Goal: Entertainment & Leisure: Consume media (video, audio)

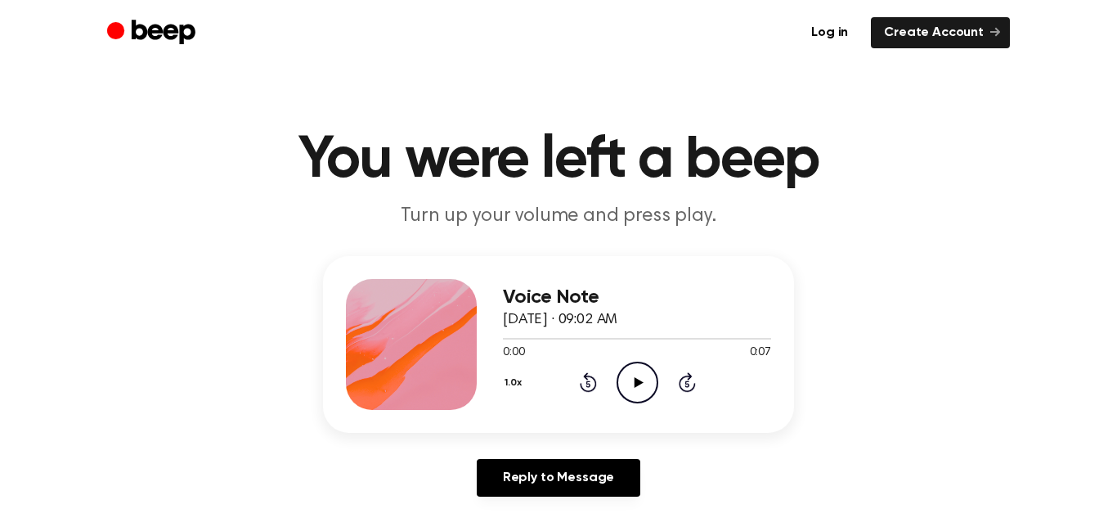
click at [636, 366] on icon "Play Audio" at bounding box center [638, 383] width 42 height 42
click at [643, 374] on icon "Pause Audio" at bounding box center [638, 383] width 42 height 42
click at [643, 374] on icon "Play Audio" at bounding box center [638, 383] width 42 height 42
click at [586, 379] on icon at bounding box center [588, 382] width 17 height 20
drag, startPoint x: 551, startPoint y: 339, endPoint x: 499, endPoint y: 315, distance: 57.1
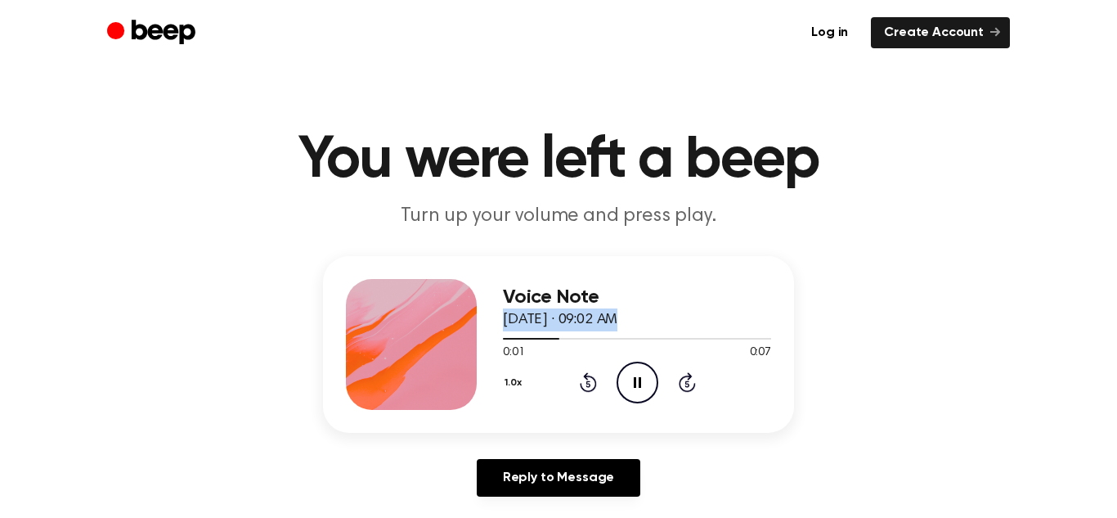
click at [499, 315] on div "Voice Note August 21, 2025 · 09:02 AM 0:01 0:07 Your browser does not support t…" at bounding box center [558, 344] width 471 height 177
click at [506, 331] on div at bounding box center [637, 337] width 268 height 13
click at [556, 340] on span at bounding box center [552, 338] width 13 height 13
click at [546, 340] on div at bounding box center [637, 337] width 268 height 13
click at [556, 335] on span at bounding box center [552, 338] width 13 height 13
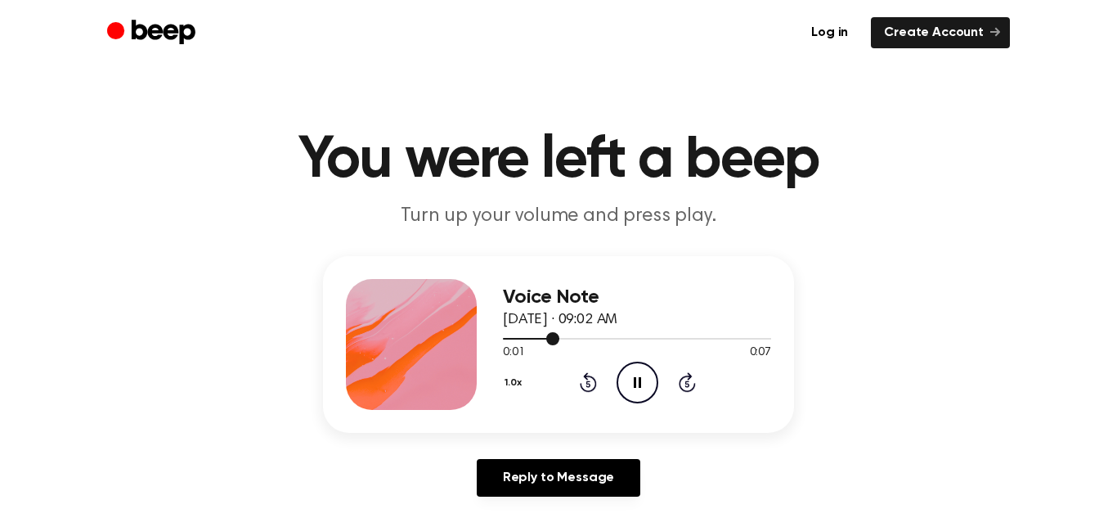
click at [649, 374] on icon "Pause Audio" at bounding box center [638, 383] width 42 height 42
click at [649, 374] on icon "Play Audio" at bounding box center [638, 383] width 42 height 42
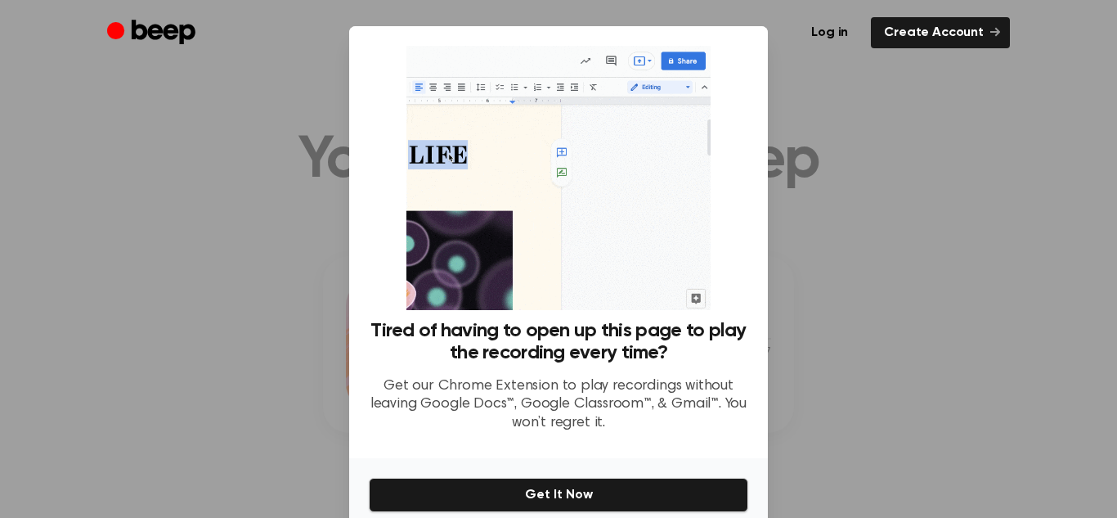
click at [792, 87] on div at bounding box center [558, 259] width 1117 height 518
click at [892, 140] on div at bounding box center [558, 259] width 1117 height 518
click at [861, 169] on div at bounding box center [558, 259] width 1117 height 518
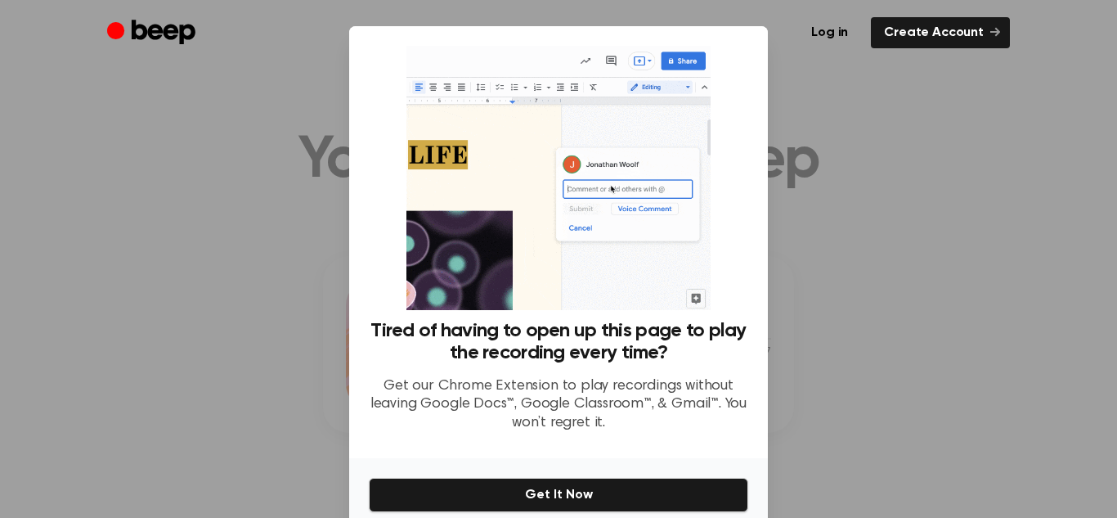
click at [861, 169] on div at bounding box center [558, 259] width 1117 height 518
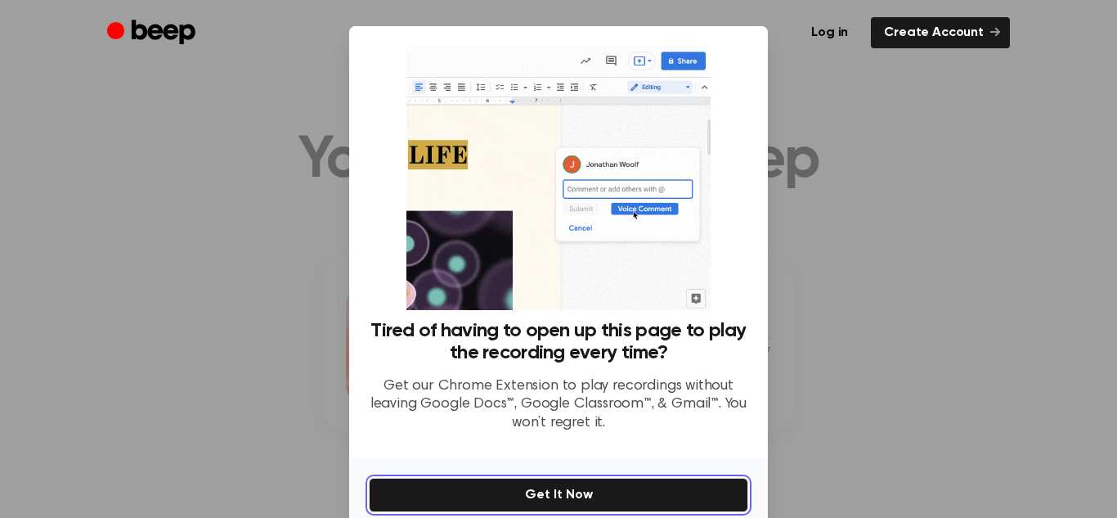
click at [610, 505] on button "Get It Now" at bounding box center [559, 495] width 380 height 34
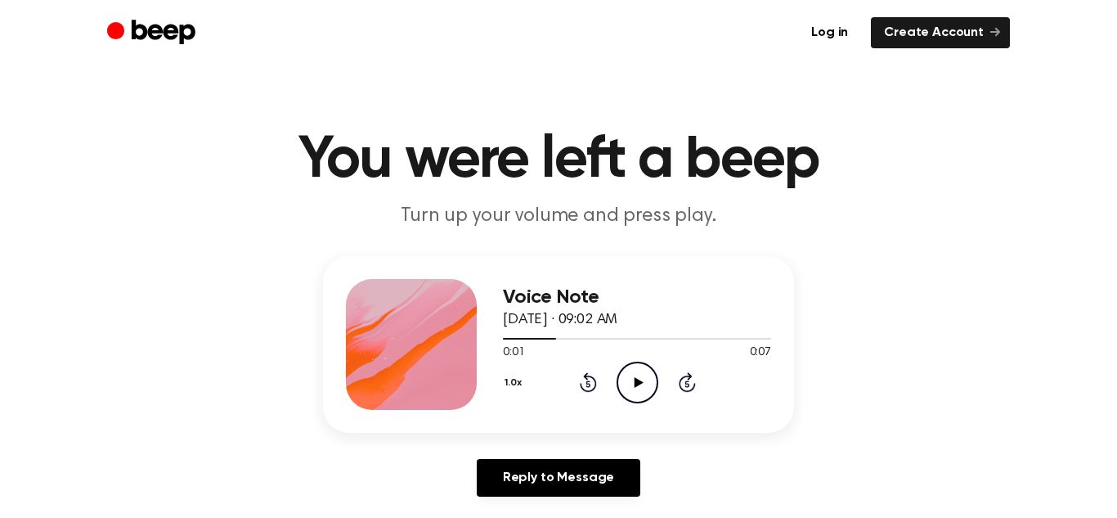
click at [641, 365] on icon "Play Audio" at bounding box center [638, 383] width 42 height 42
click at [513, 384] on button "1.0x" at bounding box center [515, 383] width 25 height 28
click at [522, 450] on span "0.8x" at bounding box center [529, 451] width 20 height 17
click at [642, 382] on icon "Pause Audio" at bounding box center [638, 383] width 42 height 42
click at [641, 384] on icon "Play Audio" at bounding box center [638, 383] width 42 height 42
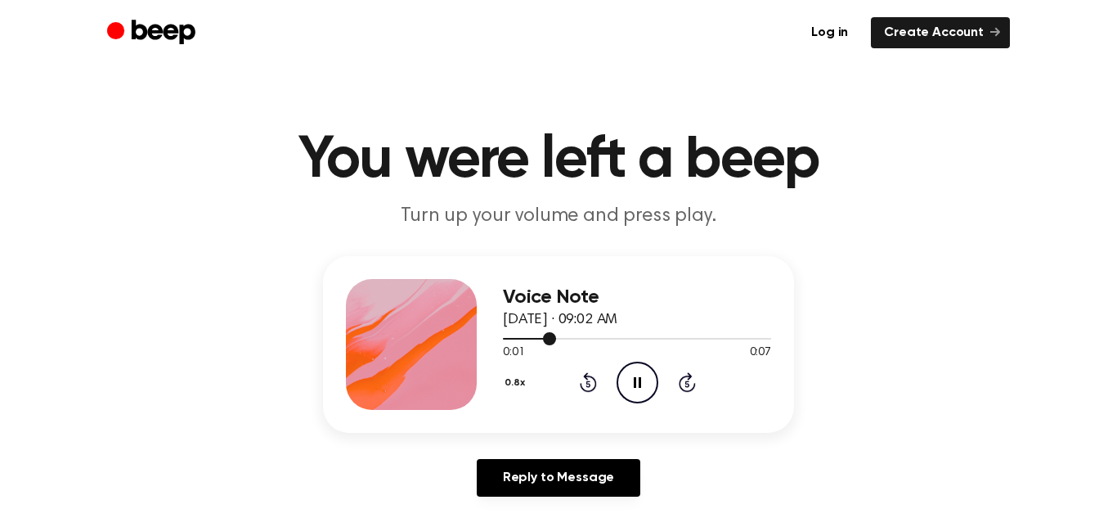
click at [538, 342] on div at bounding box center [637, 337] width 268 height 13
click at [533, 339] on div at bounding box center [637, 337] width 268 height 13
drag, startPoint x: 548, startPoint y: 336, endPoint x: 479, endPoint y: 366, distance: 75.1
click at [479, 366] on div "Voice Note August 21, 2025 · 09:02 AM 0:01 0:07 Your browser does not support t…" at bounding box center [558, 344] width 471 height 177
click at [765, 256] on div "Voice Note August 21, 2025 · 09:02 AM 0:01 0:07 Your browser does not support t…" at bounding box center [558, 344] width 471 height 177
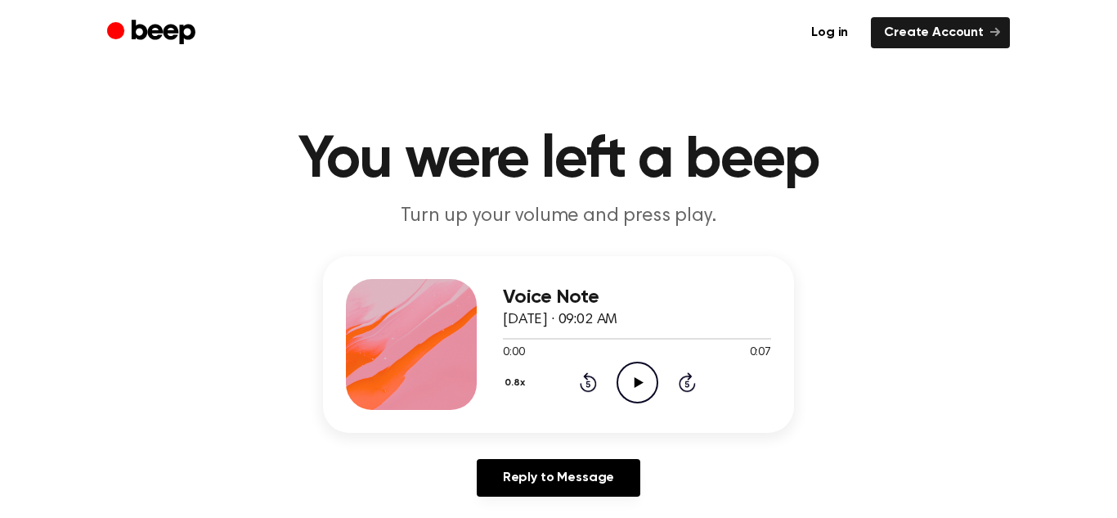
click at [618, 376] on circle at bounding box center [638, 382] width 40 height 40
click at [508, 383] on button "0.8x" at bounding box center [517, 383] width 29 height 28
click at [539, 489] on span "1.0x" at bounding box center [529, 481] width 20 height 17
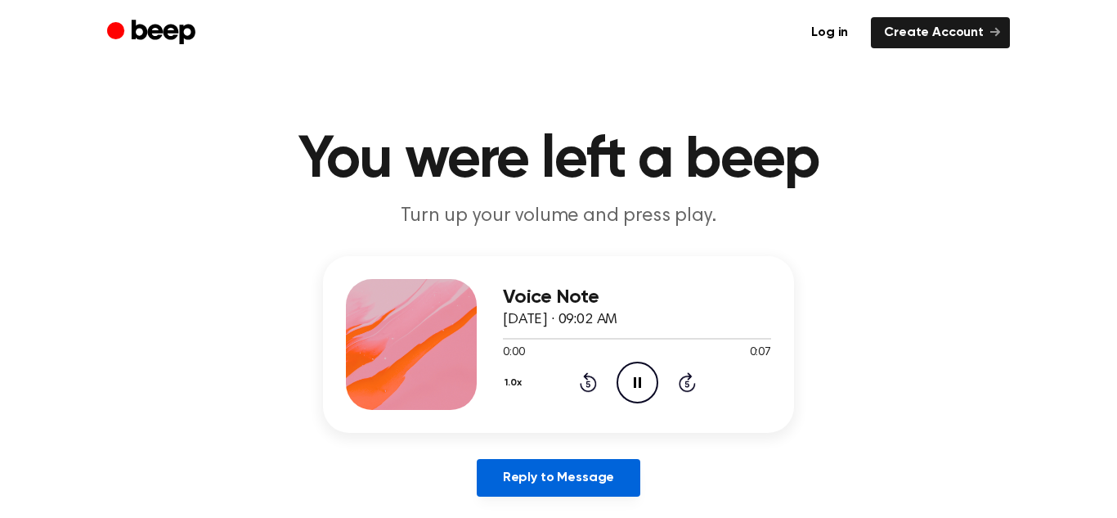
click at [565, 481] on link "Reply to Message" at bounding box center [559, 478] width 164 height 38
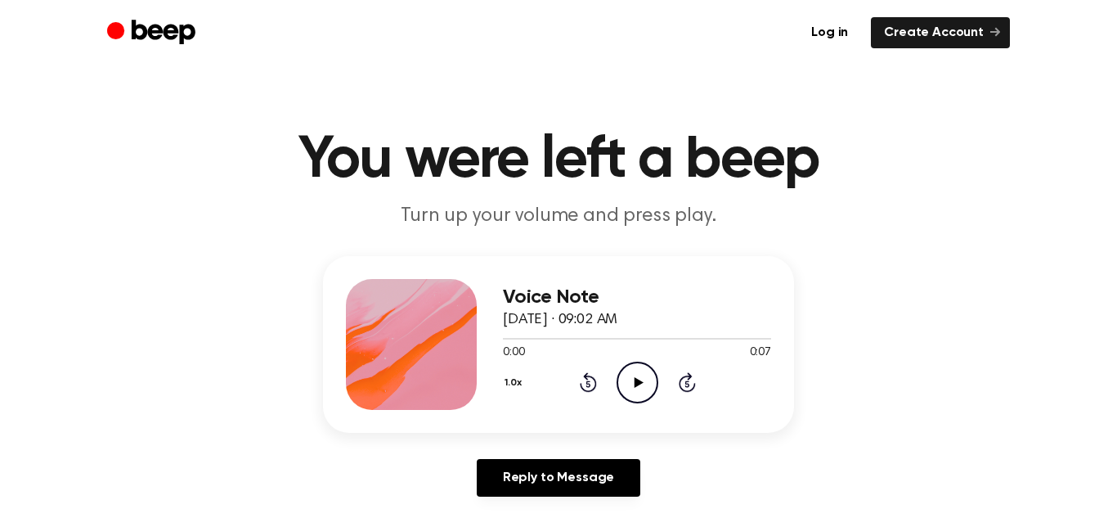
click at [643, 370] on icon "Play Audio" at bounding box center [638, 383] width 42 height 42
click at [643, 370] on icon "Pause Audio" at bounding box center [638, 383] width 42 height 42
click at [643, 370] on icon "Play Audio" at bounding box center [638, 383] width 42 height 42
click at [643, 370] on icon "Pause Audio" at bounding box center [638, 383] width 42 height 42
click at [640, 380] on icon "Play Audio" at bounding box center [638, 383] width 42 height 42
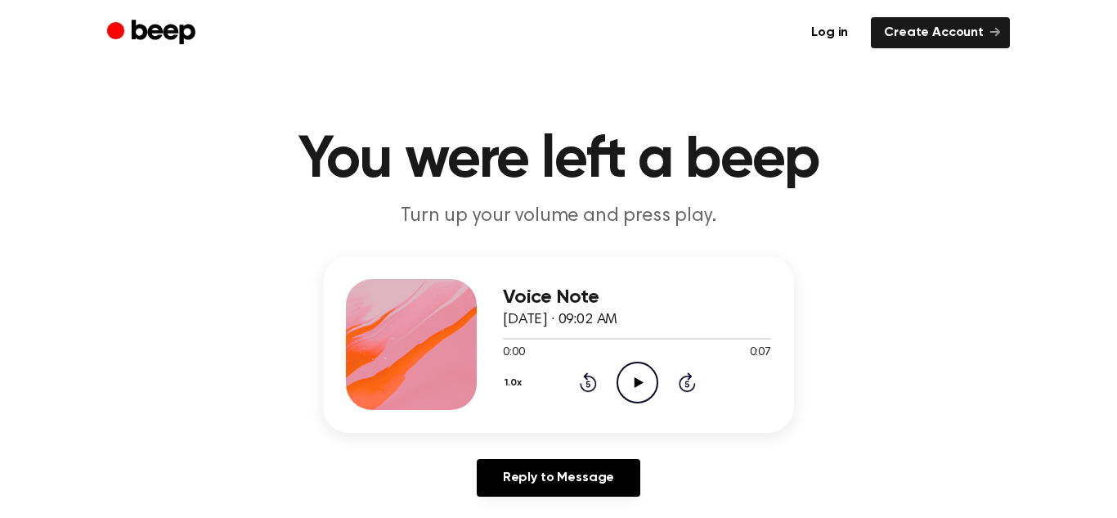
click at [622, 375] on icon "Play Audio" at bounding box center [638, 383] width 42 height 42
click at [643, 380] on icon "Pause Audio" at bounding box center [638, 383] width 42 height 42
click at [643, 380] on icon "Play Audio" at bounding box center [638, 383] width 42 height 42
click at [582, 383] on icon "Rewind 5 seconds" at bounding box center [588, 381] width 18 height 21
click at [514, 387] on button "1.0x" at bounding box center [515, 383] width 25 height 28
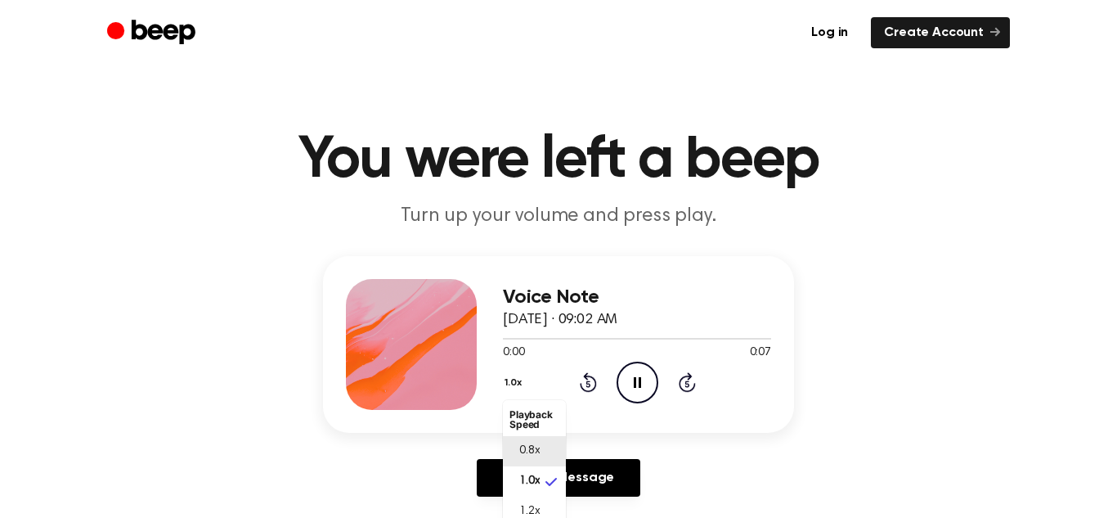
click at [529, 436] on li "0.8x" at bounding box center [534, 451] width 63 height 30
click at [629, 396] on icon "Pause Audio" at bounding box center [638, 383] width 42 height 42
click at [639, 381] on icon at bounding box center [638, 382] width 9 height 11
click at [692, 375] on icon "Skip 5 seconds" at bounding box center [687, 381] width 18 height 21
click at [653, 382] on icon "Pause Audio" at bounding box center [638, 383] width 42 height 42
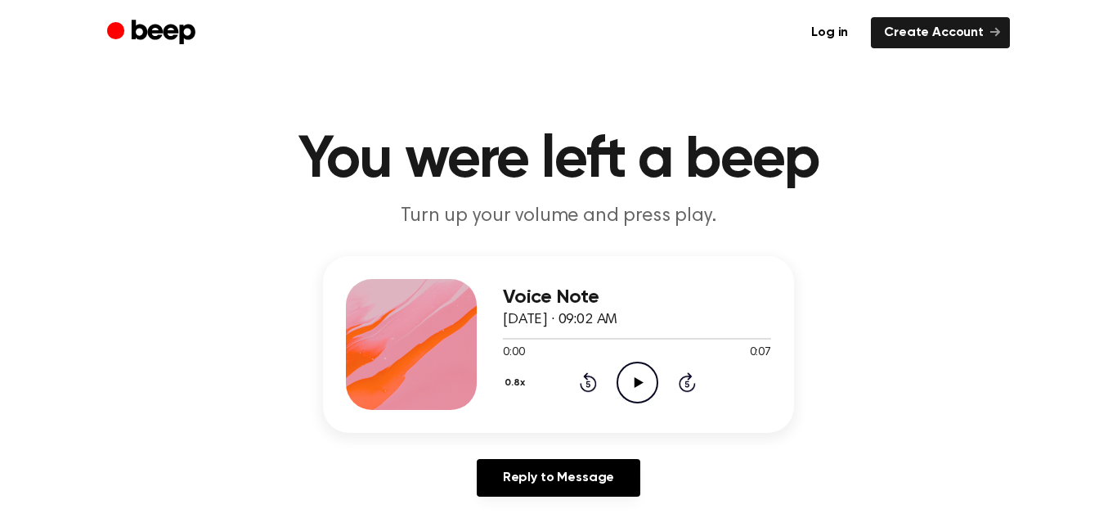
click at [629, 382] on icon "Play Audio" at bounding box center [638, 383] width 42 height 42
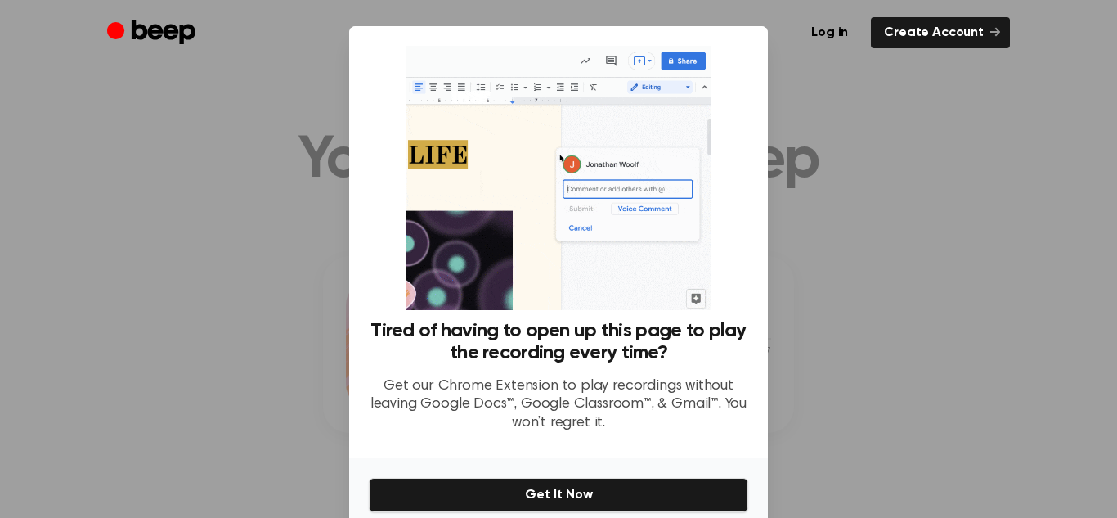
click at [840, 255] on div at bounding box center [558, 259] width 1117 height 518
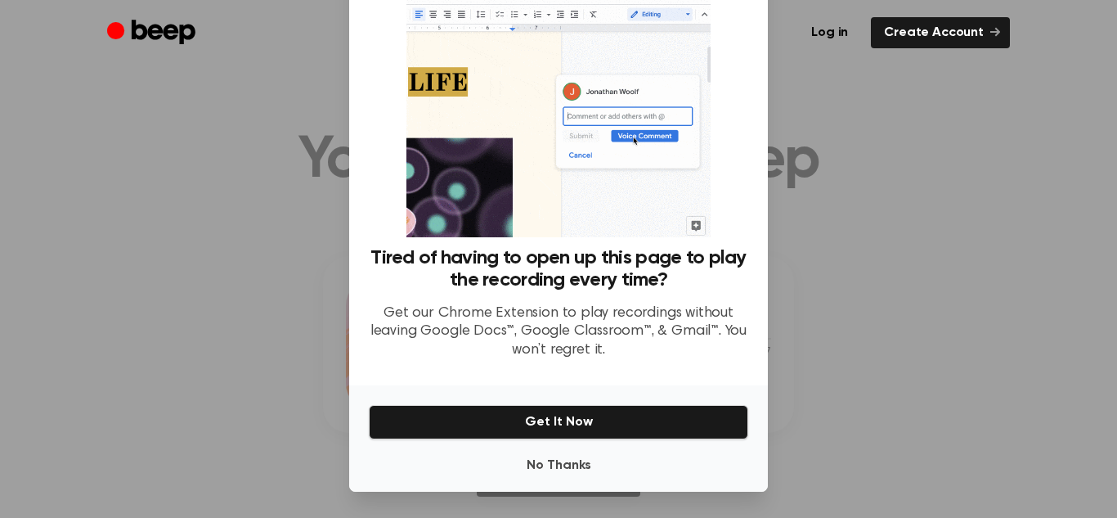
scroll to position [73, 0]
click at [599, 468] on button "No Thanks" at bounding box center [559, 465] width 380 height 33
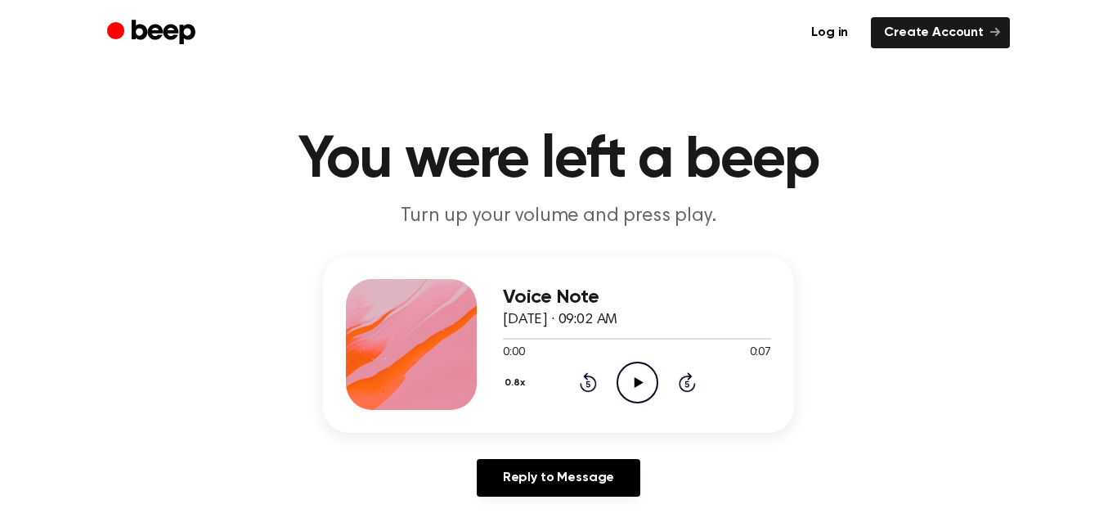
click at [650, 380] on icon "Play Audio" at bounding box center [638, 383] width 42 height 42
click at [504, 338] on div at bounding box center [637, 339] width 268 height 2
click at [566, 338] on div at bounding box center [637, 339] width 268 height 2
click at [653, 385] on icon "Play Audio" at bounding box center [638, 383] width 42 height 42
click at [643, 379] on icon "Play Audio" at bounding box center [638, 383] width 42 height 42
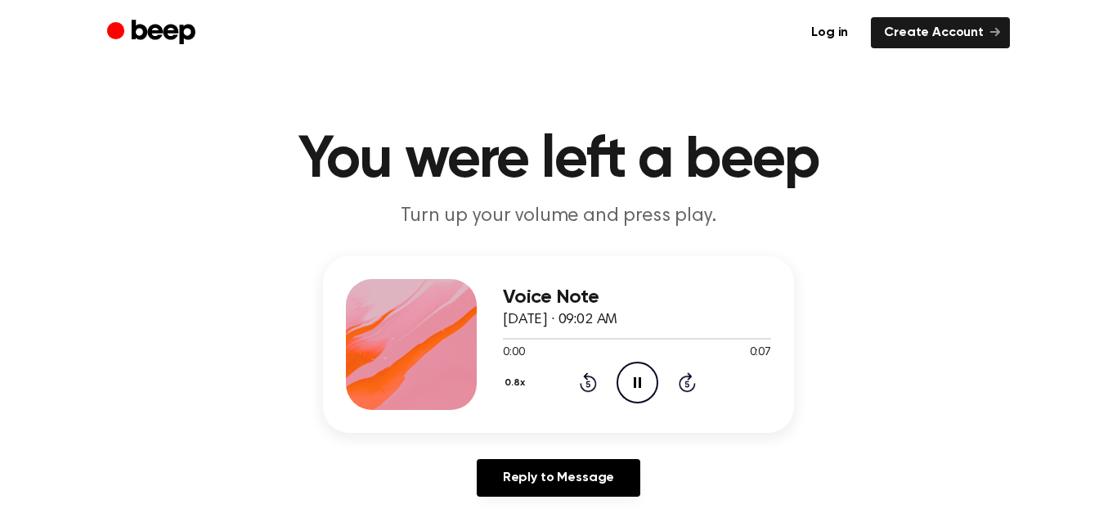
click at [521, 381] on button "0.8x" at bounding box center [517, 383] width 29 height 28
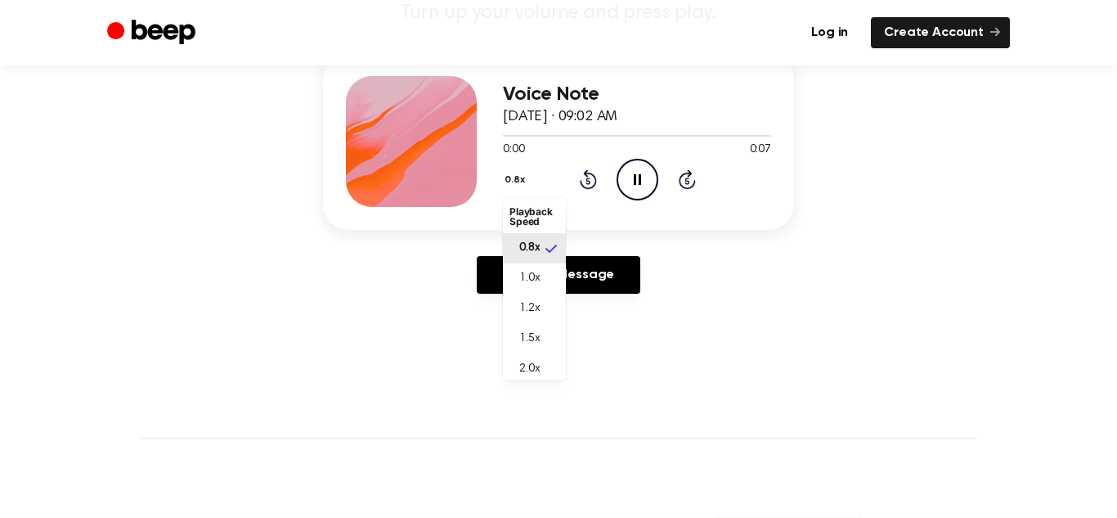
scroll to position [200, 0]
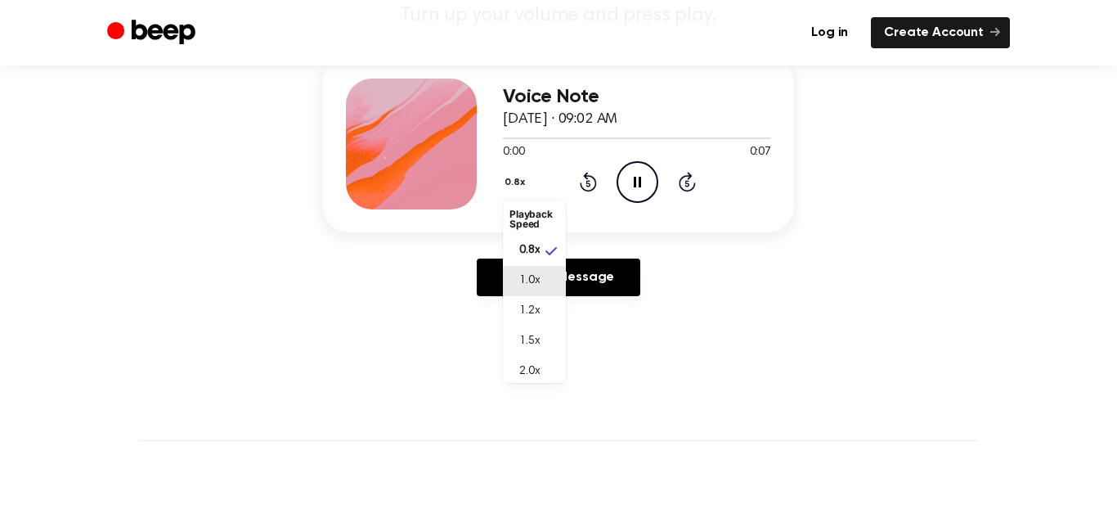
click at [534, 276] on span "1.0x" at bounding box center [529, 280] width 20 height 17
click at [694, 185] on icon at bounding box center [687, 182] width 17 height 20
